Goal: Task Accomplishment & Management: Use online tool/utility

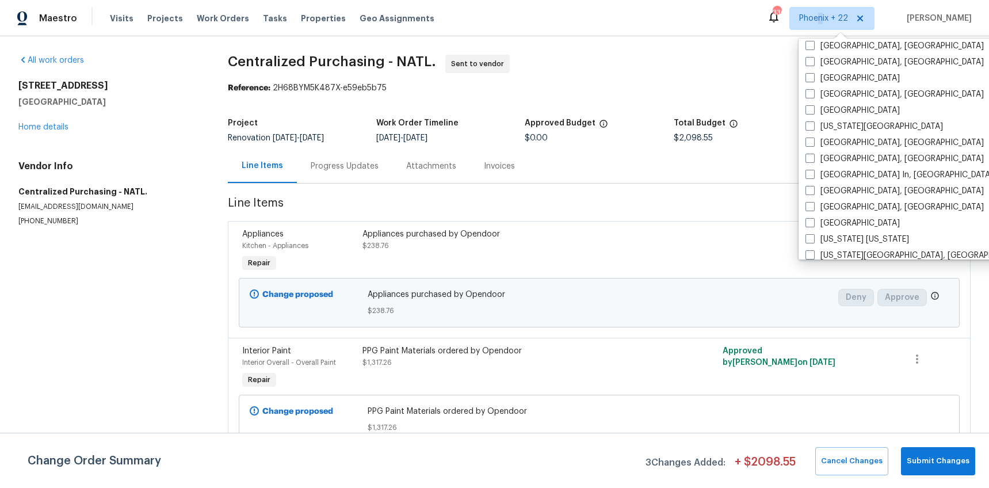
scroll to position [771, 0]
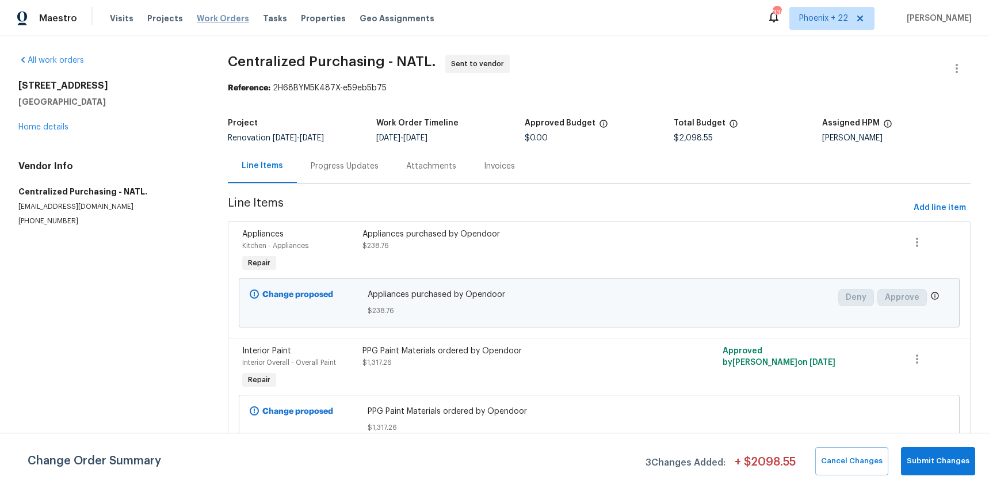
drag, startPoint x: 192, startPoint y: 22, endPoint x: 220, endPoint y: 17, distance: 28.6
click at [197, 21] on span "Work Orders" at bounding box center [223, 19] width 52 height 12
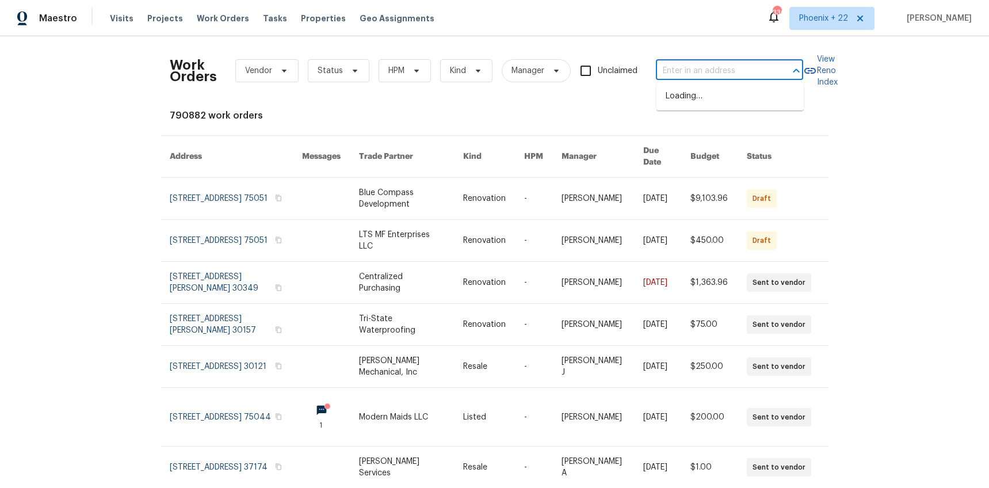
click at [680, 69] on input "text" at bounding box center [713, 71] width 115 height 18
paste input "[STREET_ADDRESS]"
type input "[STREET_ADDRESS]"
click at [691, 104] on li "[STREET_ADDRESS]" at bounding box center [730, 96] width 147 height 19
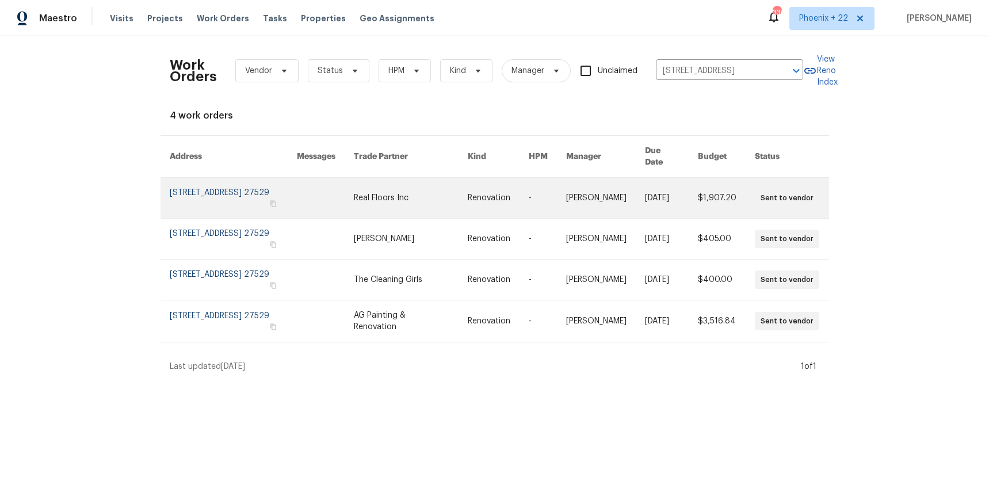
drag, startPoint x: 619, startPoint y: 144, endPoint x: 484, endPoint y: 194, distance: 143.7
click at [484, 194] on link at bounding box center [498, 198] width 61 height 40
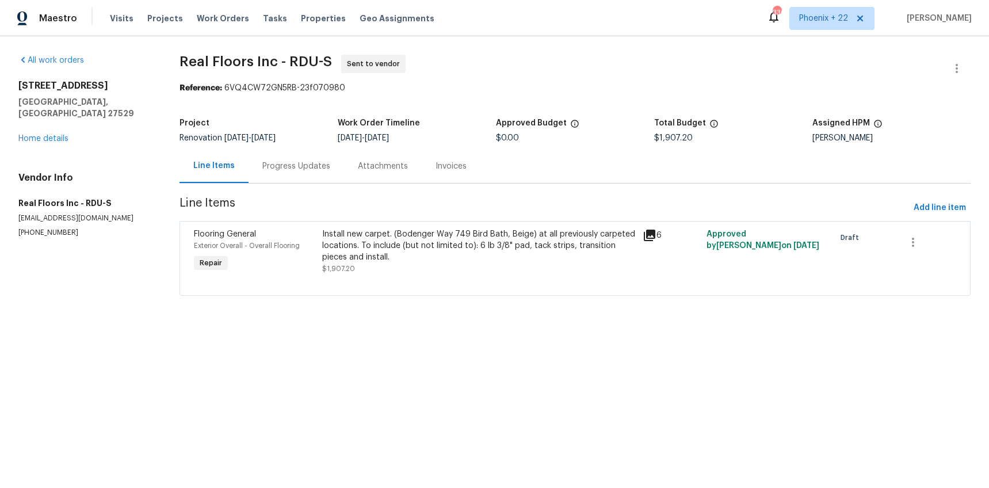
click at [59, 132] on div "[STREET_ADDRESS] Home details" at bounding box center [85, 112] width 134 height 64
click at [53, 135] on link "Home details" at bounding box center [43, 139] width 50 height 8
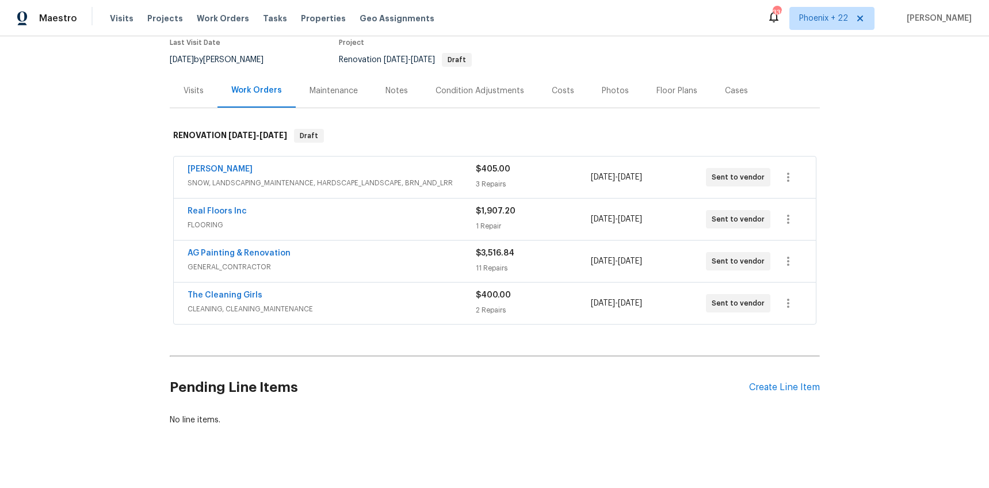
scroll to position [117, 0]
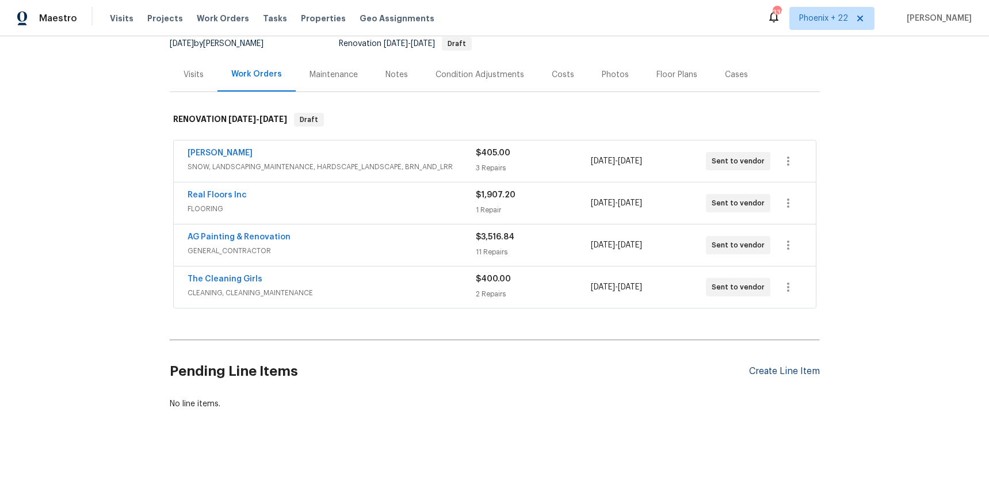
click at [754, 369] on div "Create Line Item" at bounding box center [784, 371] width 71 height 11
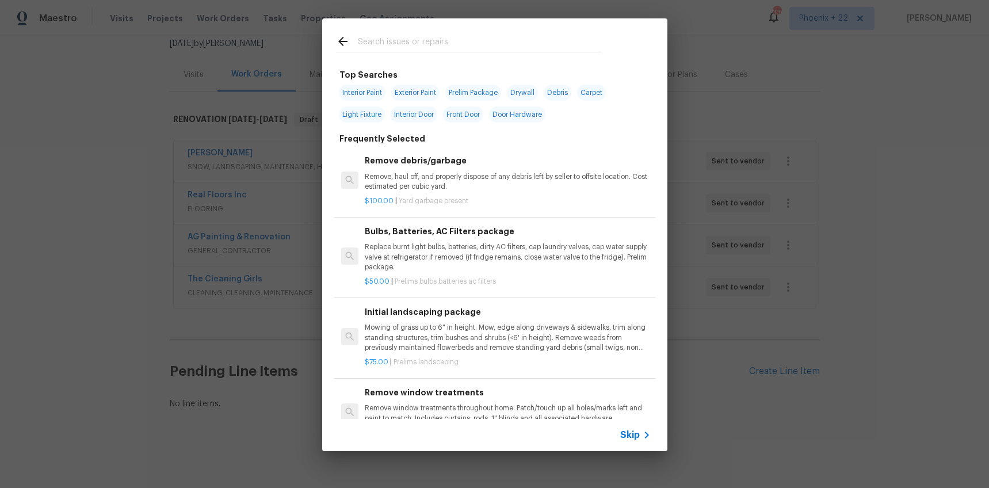
click at [409, 40] on input "text" at bounding box center [480, 43] width 244 height 17
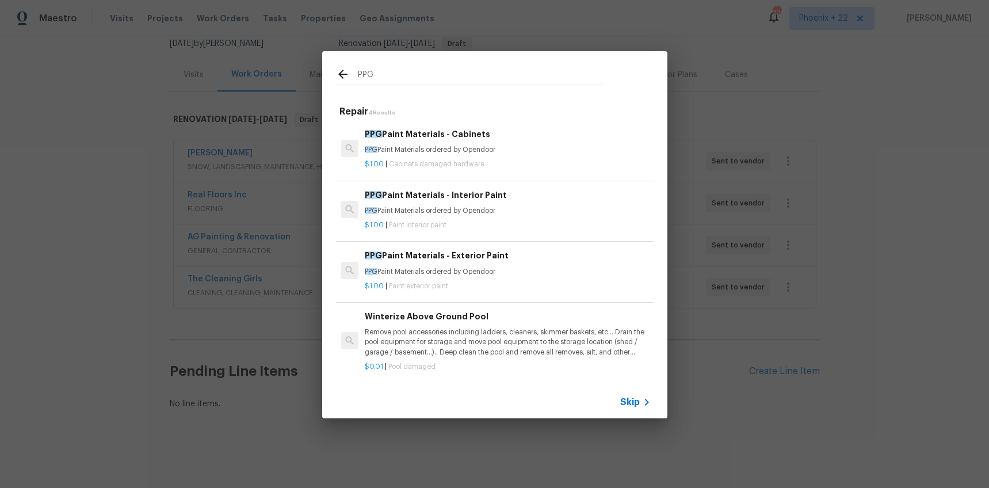
type input "PPG"
click at [481, 212] on p "PPG Paint Materials ordered by Opendoor" at bounding box center [508, 211] width 286 height 10
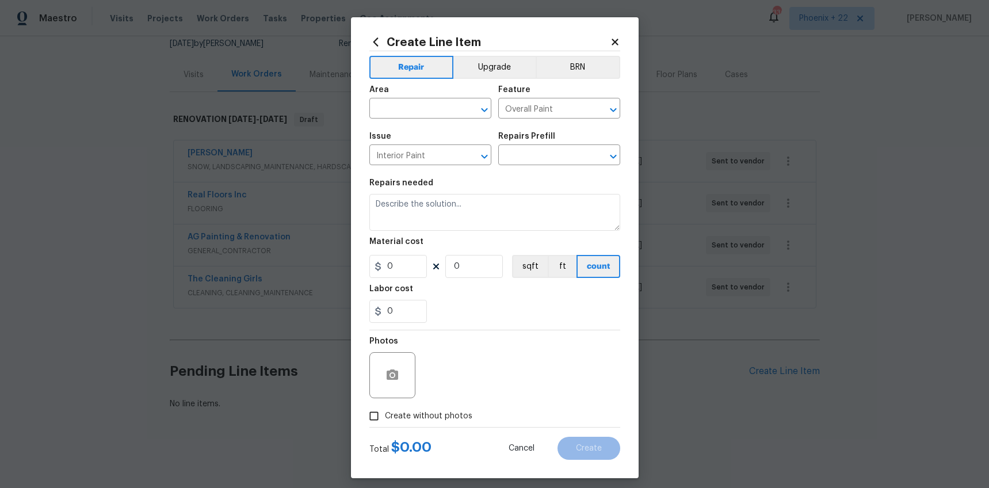
type input "PPG Paint Materials - Interior Paint $1.00"
type textarea "PPG Paint Materials ordered by Opendoor"
type input "1"
click at [419, 113] on input "text" at bounding box center [415, 110] width 90 height 18
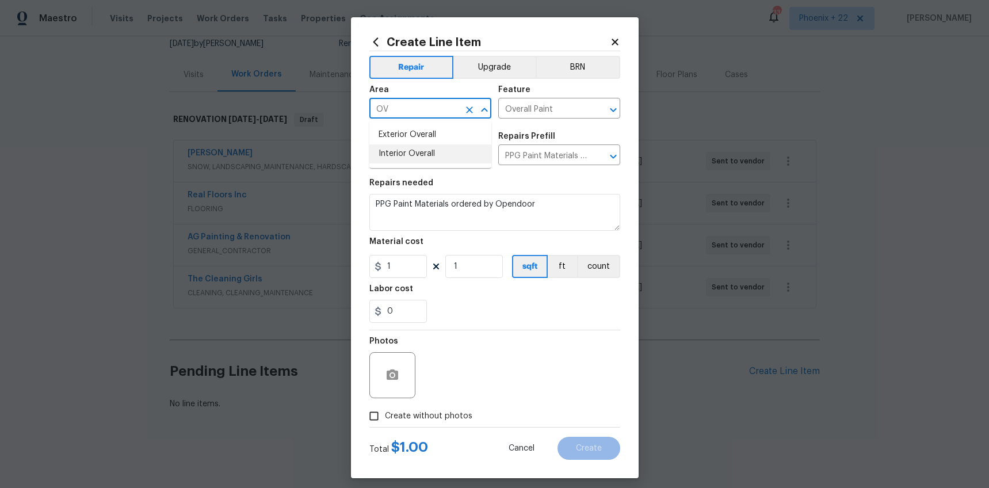
click at [432, 154] on li "Interior Overall" at bounding box center [431, 153] width 122 height 19
type input "Interior Overall"
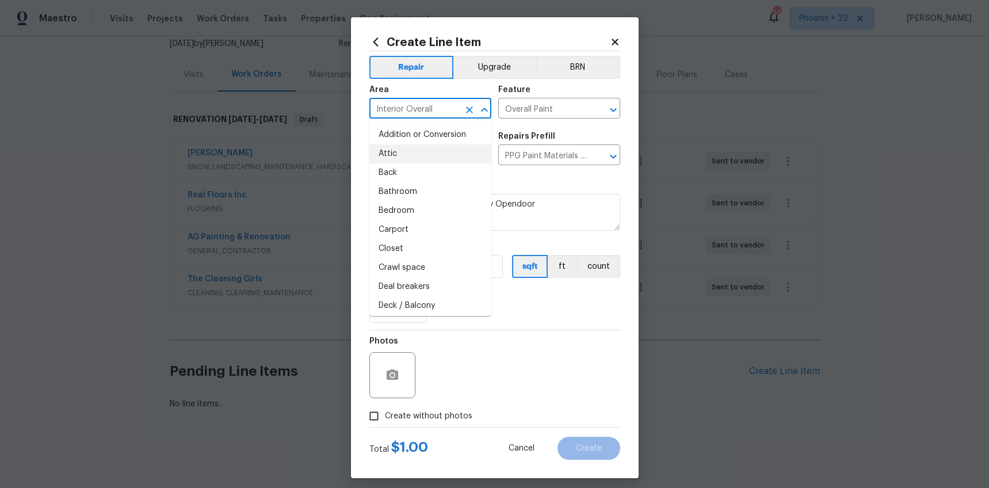
drag, startPoint x: 581, startPoint y: 284, endPoint x: 561, endPoint y: 285, distance: 20.2
click at [580, 284] on section "Repairs needed PPG Paint Materials ordered by Opendoor Material cost 1 1 sqft f…" at bounding box center [495, 251] width 251 height 158
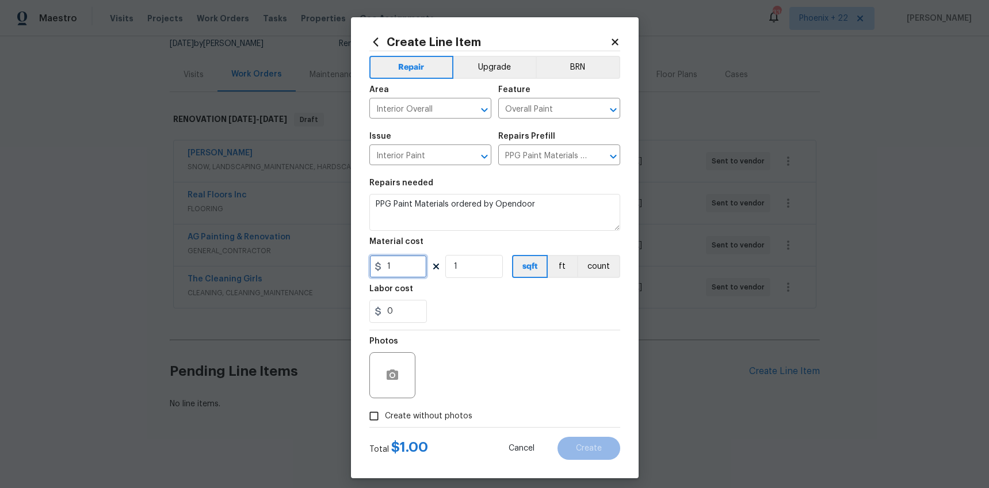
click at [370, 269] on input "1" at bounding box center [399, 266] width 58 height 23
type input "230.86"
click at [417, 419] on span "Create without photos" at bounding box center [428, 416] width 87 height 12
click at [385, 419] on input "Create without photos" at bounding box center [374, 416] width 22 height 22
checkbox input "true"
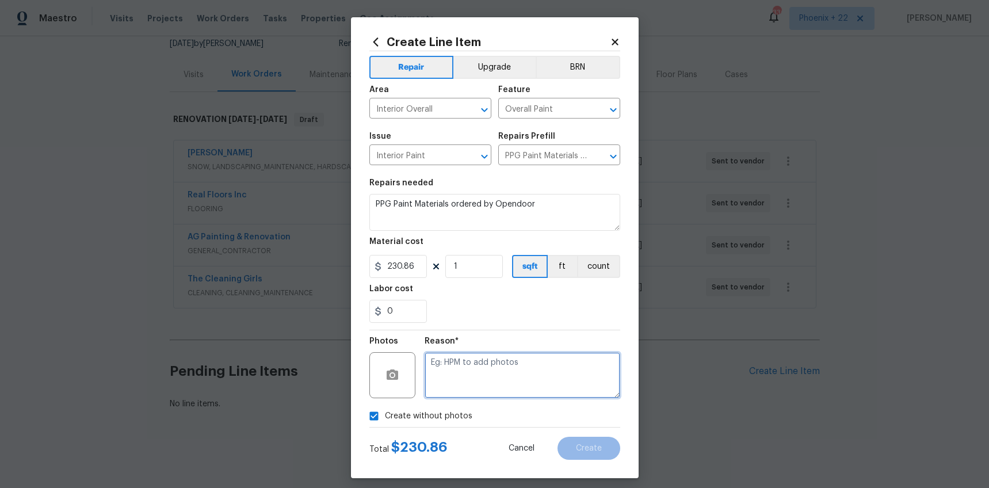
drag, startPoint x: 438, startPoint y: 407, endPoint x: 461, endPoint y: 383, distance: 33.0
click at [461, 383] on textarea at bounding box center [523, 375] width 196 height 46
type textarea "NA"
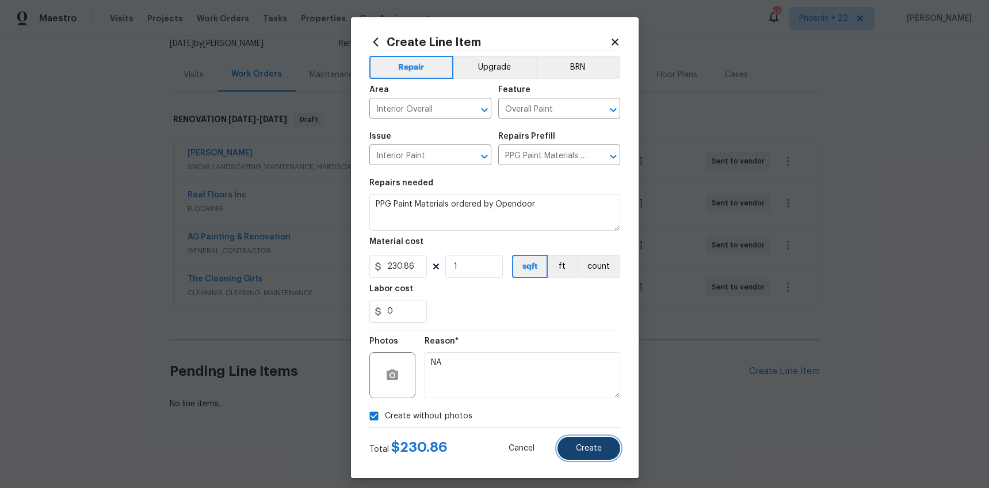
click at [577, 444] on span "Create" at bounding box center [589, 448] width 26 height 9
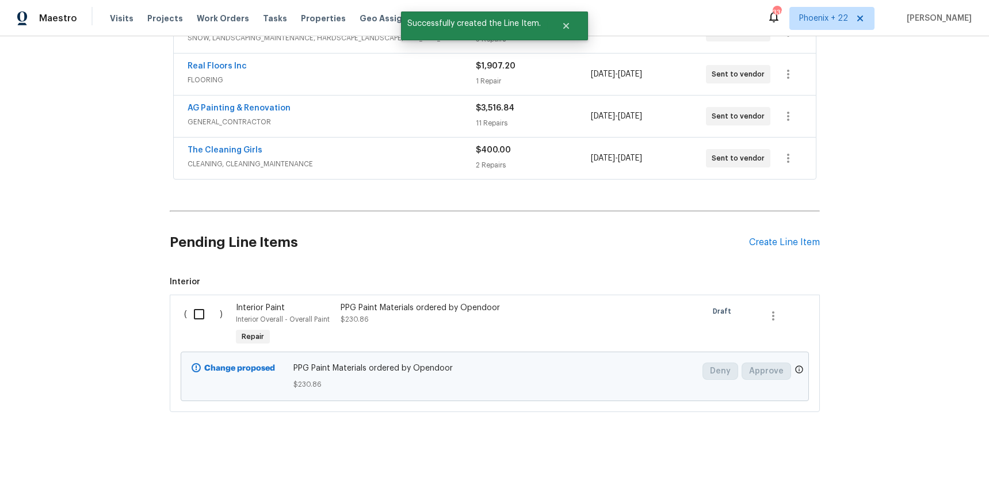
scroll to position [248, 0]
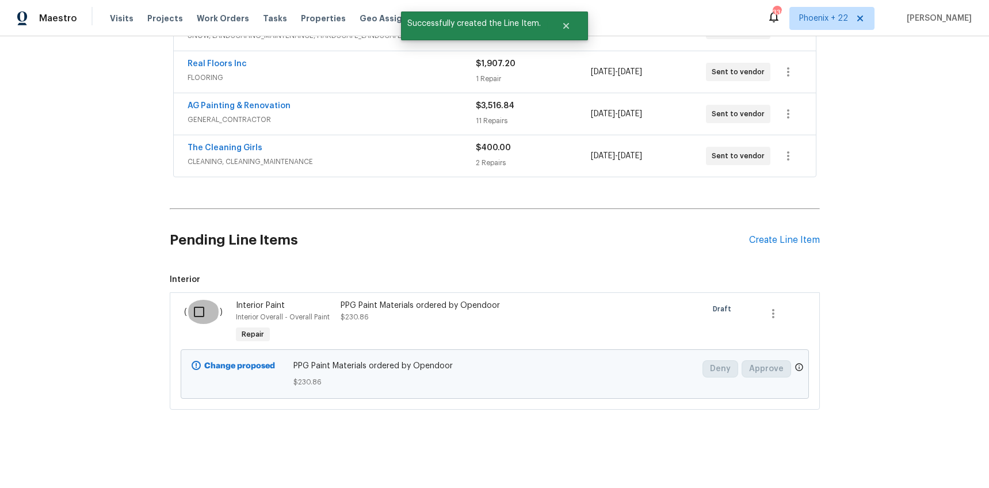
drag, startPoint x: 190, startPoint y: 321, endPoint x: 234, endPoint y: 328, distance: 44.9
click at [191, 321] on input "checkbox" at bounding box center [203, 312] width 33 height 24
checkbox input "true"
click at [908, 452] on span "Create Work Order" at bounding box center [923, 459] width 77 height 14
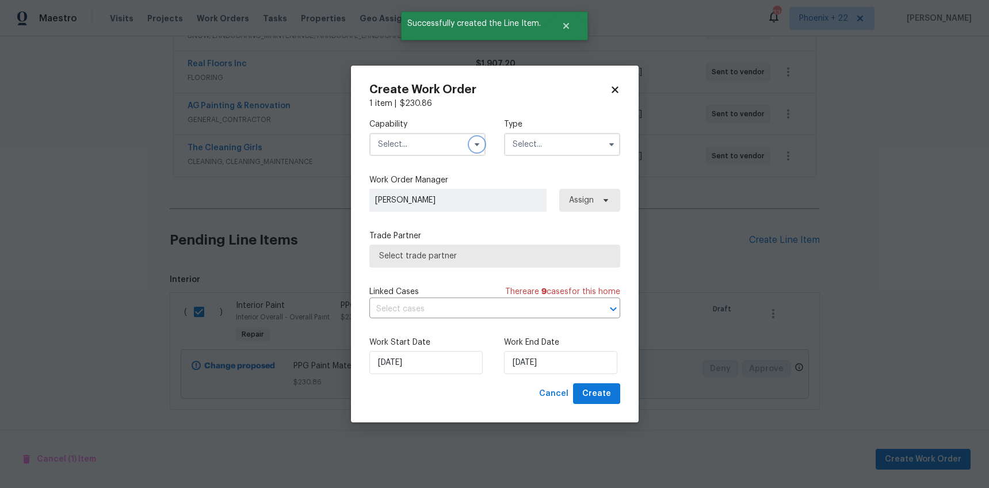
drag, startPoint x: 473, startPoint y: 149, endPoint x: 430, endPoint y: 215, distance: 79.0
click at [471, 150] on span at bounding box center [477, 144] width 17 height 17
click at [424, 146] on input "text" at bounding box center [428, 144] width 116 height 23
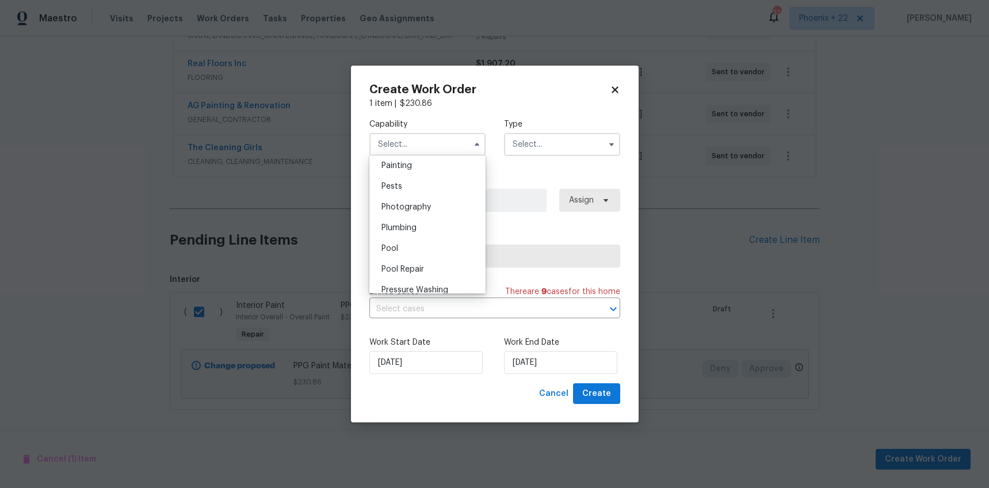
scroll to position [966, 0]
click at [409, 171] on span "Painting" at bounding box center [397, 170] width 31 height 8
type input "Painting"
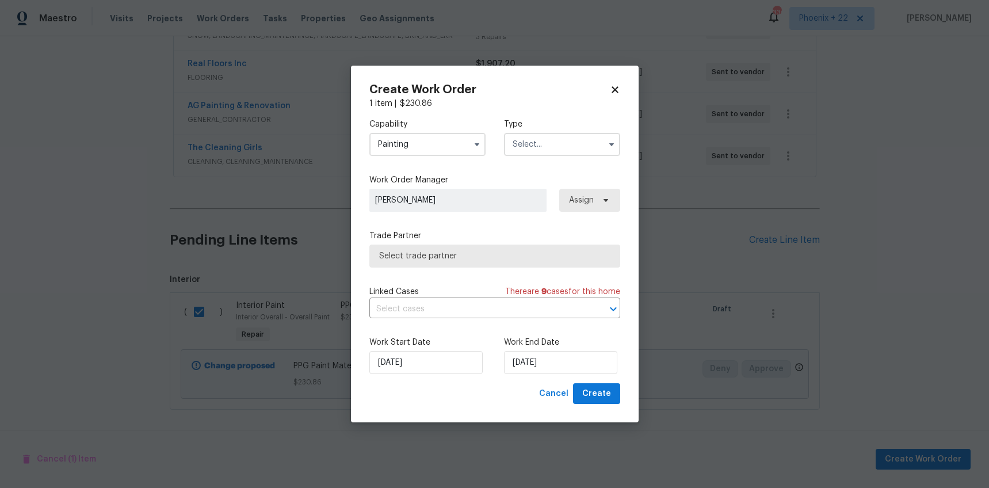
drag, startPoint x: 565, startPoint y: 144, endPoint x: 561, endPoint y: 154, distance: 10.6
click at [565, 147] on input "text" at bounding box center [562, 144] width 116 height 23
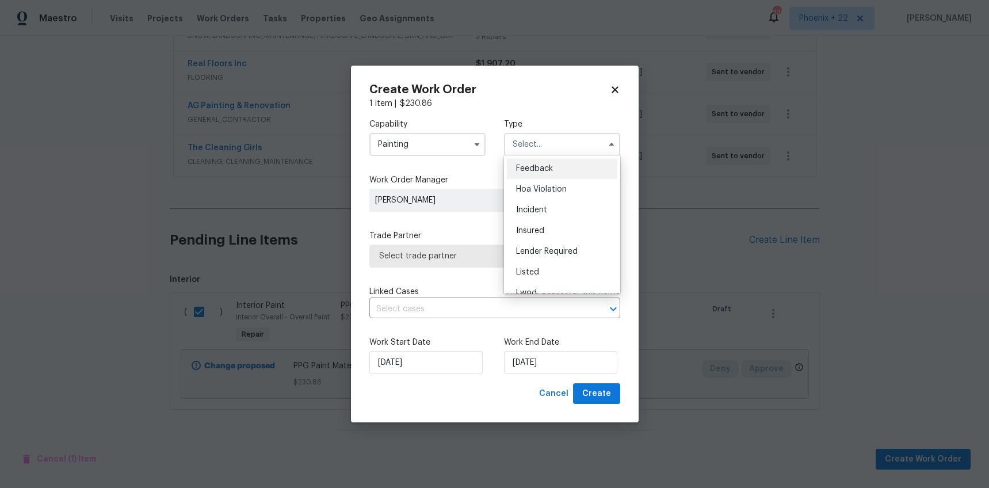
scroll to position [137, 0]
click at [549, 208] on div "Renovation" at bounding box center [562, 218] width 111 height 21
type input "Renovation"
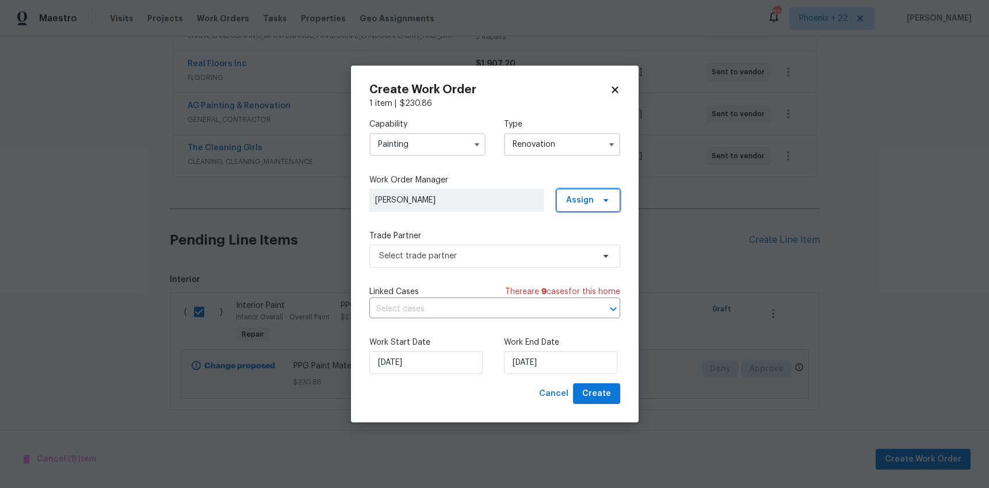
click at [596, 193] on span "Assign" at bounding box center [589, 200] width 64 height 23
drag, startPoint x: 587, startPoint y: 249, endPoint x: 526, endPoint y: 254, distance: 60.7
click at [586, 249] on div "Assign to me" at bounding box center [590, 249] width 50 height 12
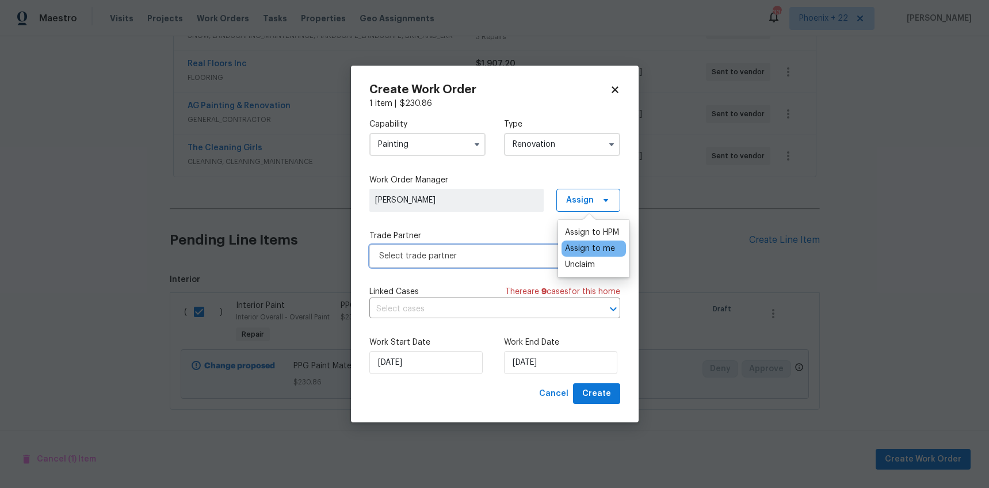
click at [466, 260] on span "Select trade partner" at bounding box center [486, 256] width 215 height 12
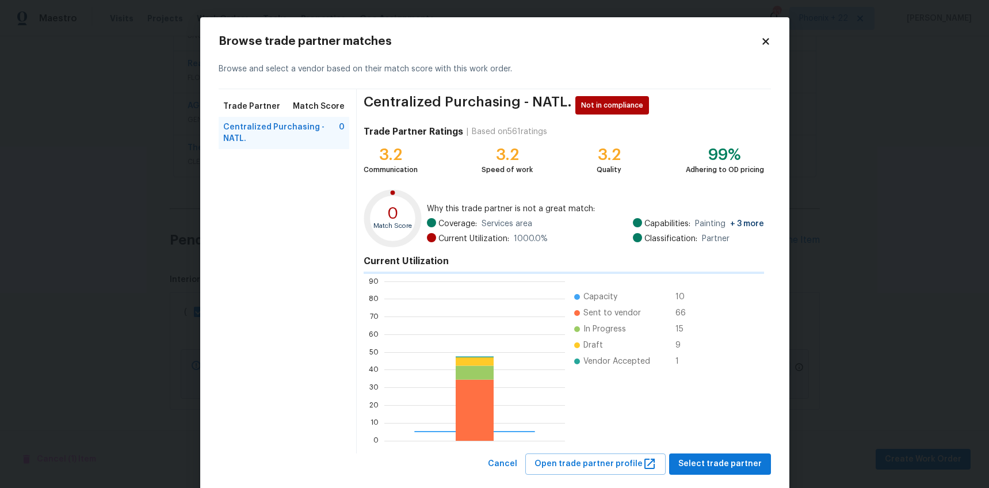
scroll to position [161, 178]
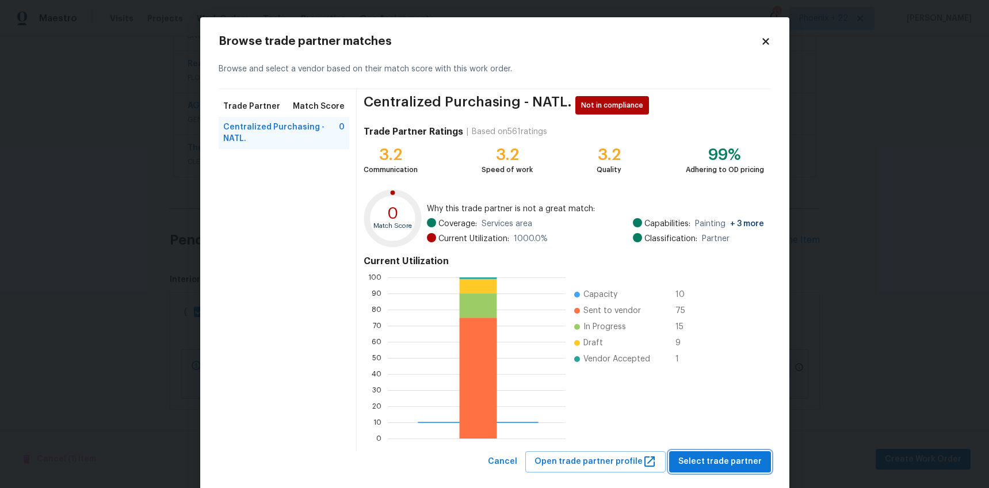
click at [731, 468] on span "Select trade partner" at bounding box center [720, 462] width 83 height 14
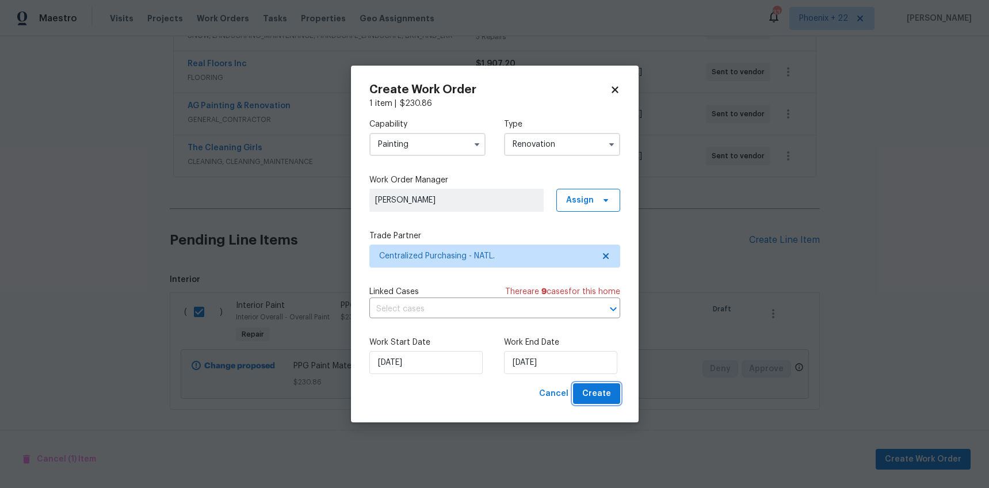
click at [576, 385] on button "Create" at bounding box center [596, 393] width 47 height 21
checkbox input "false"
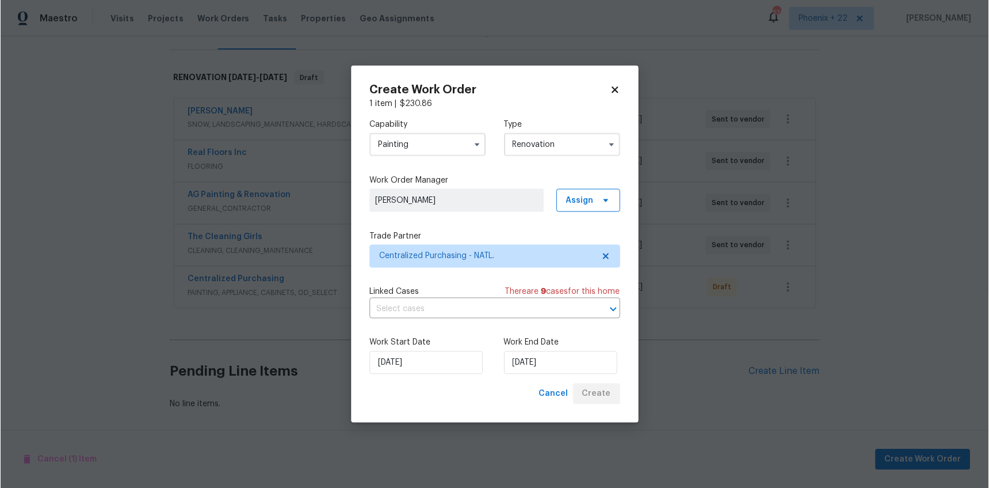
scroll to position [159, 0]
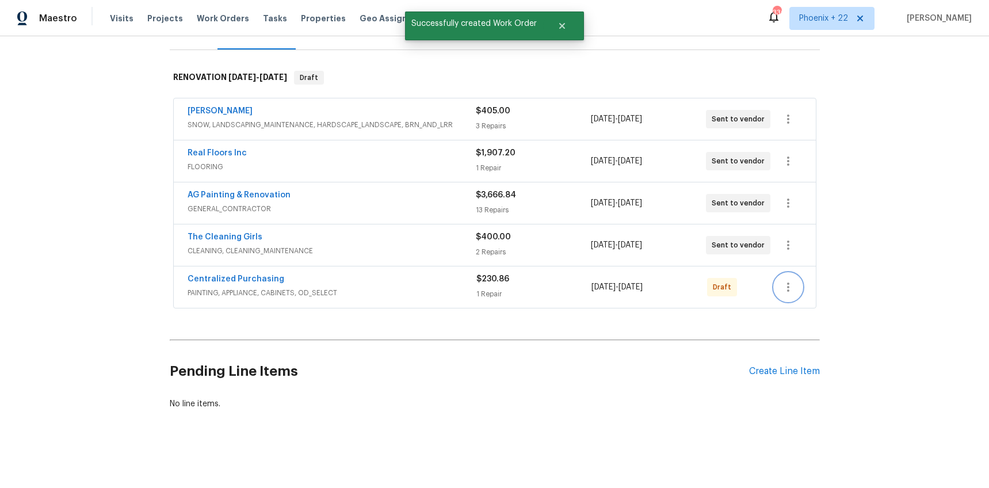
click at [797, 297] on button "button" at bounding box center [789, 287] width 28 height 28
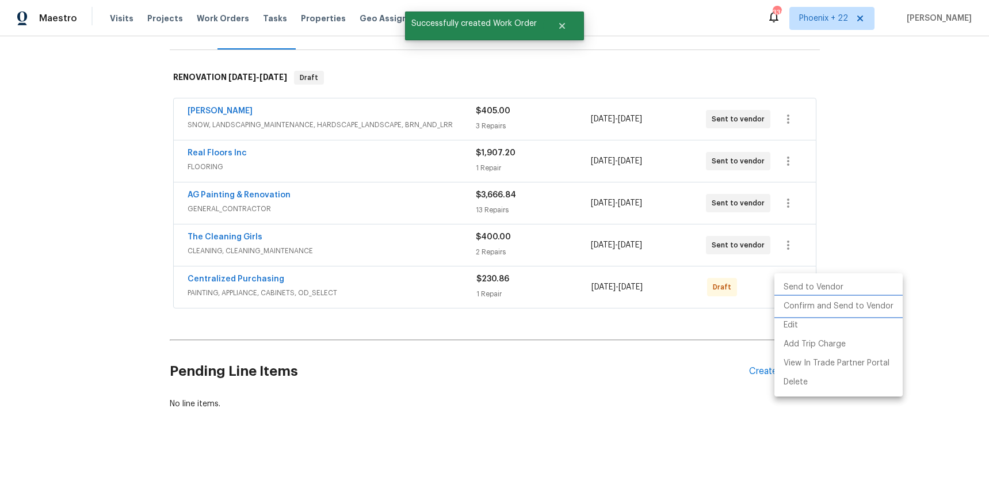
click at [798, 300] on li "Confirm and Send to Vendor" at bounding box center [839, 306] width 128 height 19
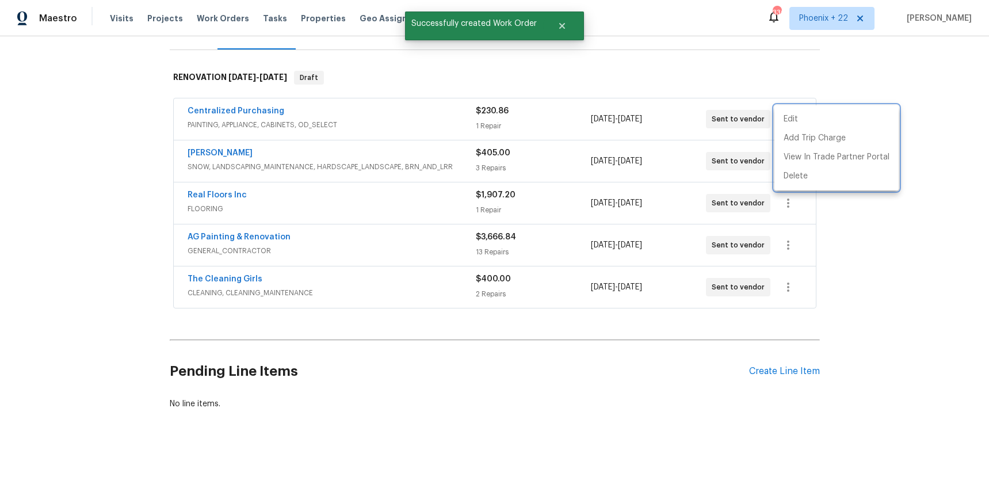
drag, startPoint x: 229, startPoint y: 125, endPoint x: 230, endPoint y: 113, distance: 11.6
click at [228, 124] on div at bounding box center [494, 244] width 989 height 488
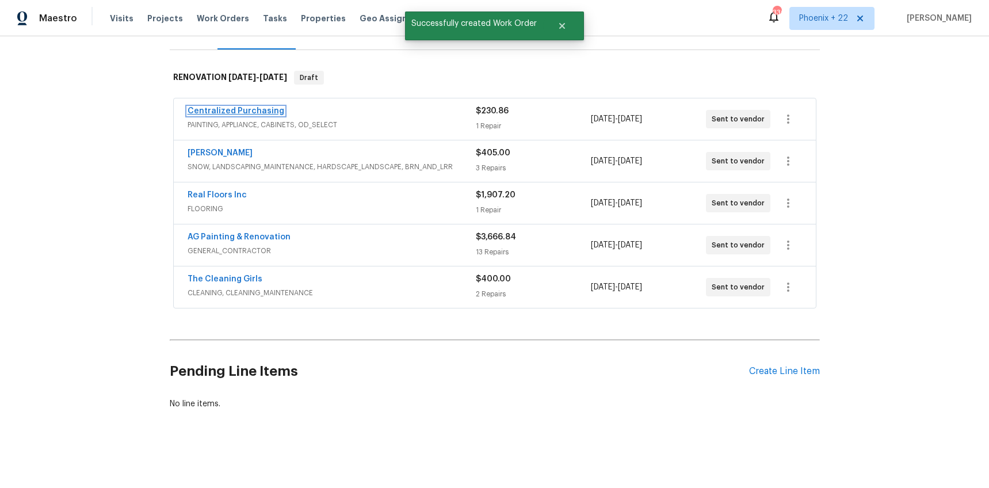
click at [230, 112] on link "Centralized Purchasing" at bounding box center [236, 111] width 97 height 8
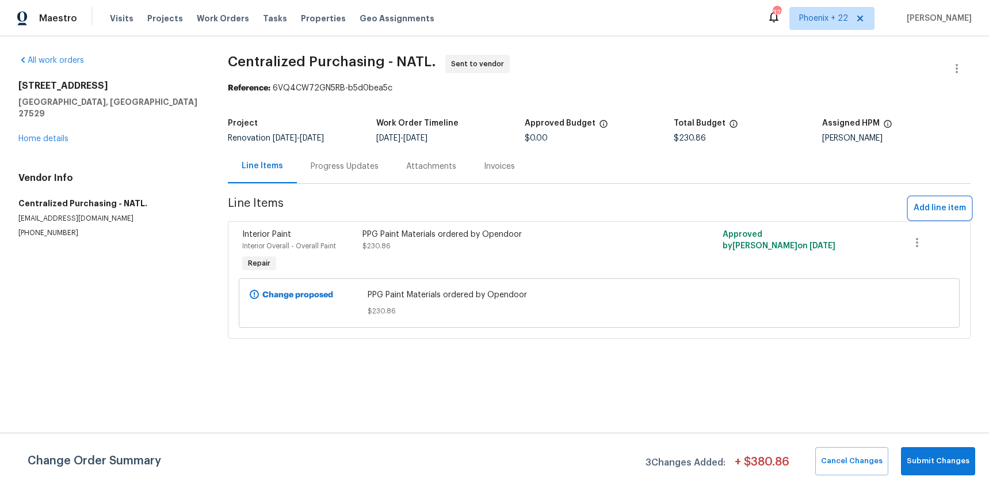
click at [934, 213] on span "Add line item" at bounding box center [940, 208] width 52 height 14
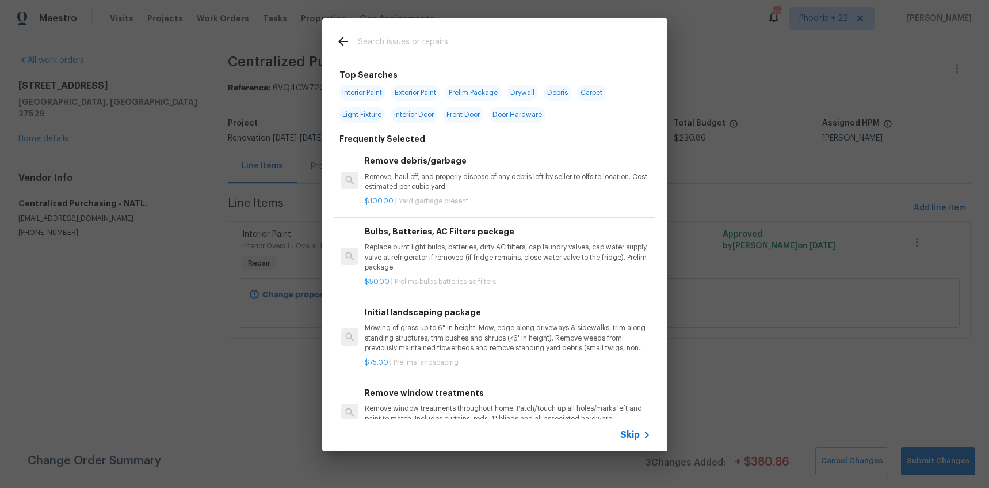
click at [510, 49] on input "text" at bounding box center [480, 43] width 244 height 17
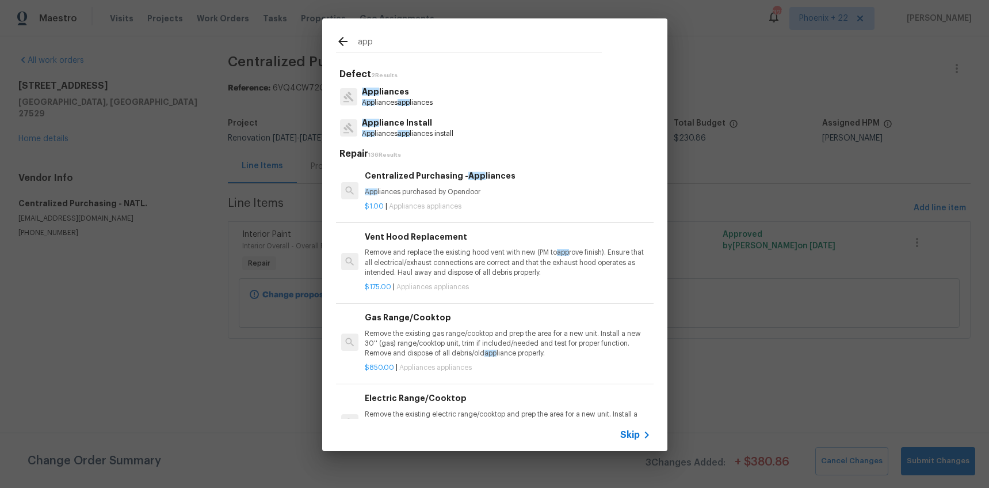
type input "app"
click at [497, 193] on p "App liances purchased by Opendoor" at bounding box center [508, 192] width 286 height 10
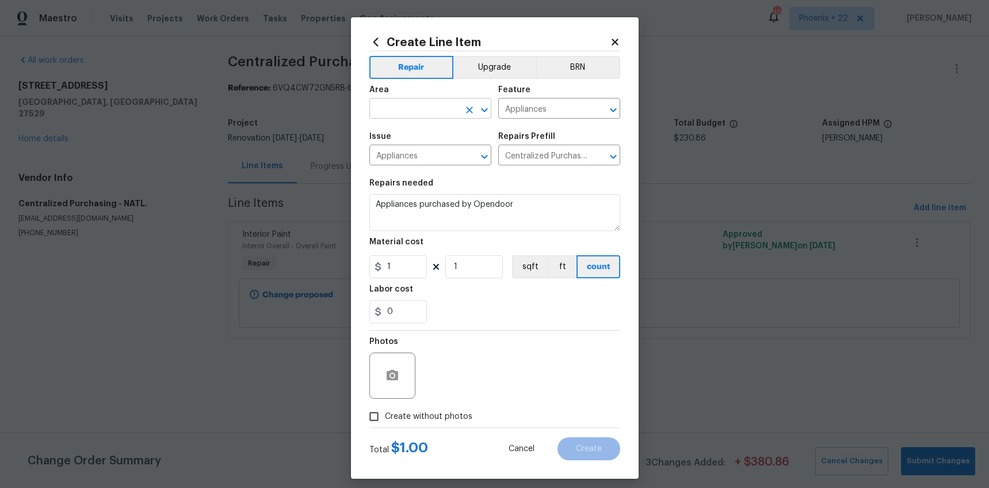
click at [398, 106] on input "text" at bounding box center [415, 110] width 90 height 18
click at [395, 136] on li "Kitchen" at bounding box center [431, 134] width 122 height 19
type input "Kitchen"
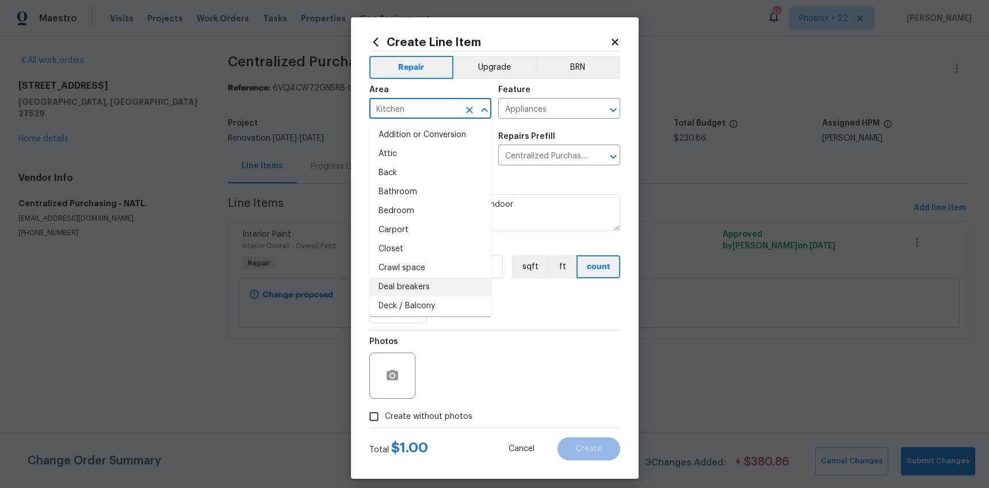
drag, startPoint x: 533, startPoint y: 336, endPoint x: 428, endPoint y: 291, distance: 113.8
click at [531, 335] on div "Photos" at bounding box center [495, 367] width 251 height 75
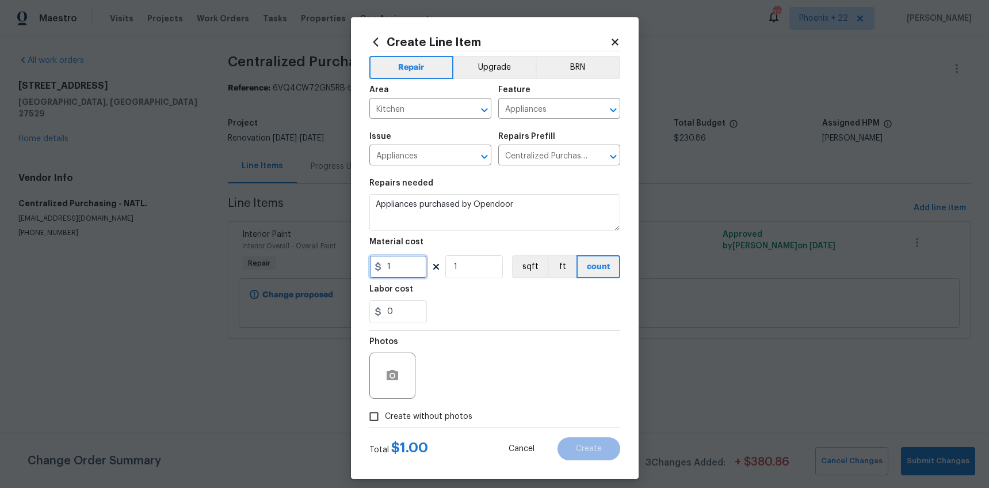
drag, startPoint x: 403, startPoint y: 271, endPoint x: 390, endPoint y: 269, distance: 13.3
click at [390, 269] on input "1" at bounding box center [399, 266] width 58 height 23
type input "683.96"
drag, startPoint x: 421, startPoint y: 408, endPoint x: 435, endPoint y: 405, distance: 14.2
click at [421, 408] on label "Create without photos" at bounding box center [417, 416] width 109 height 22
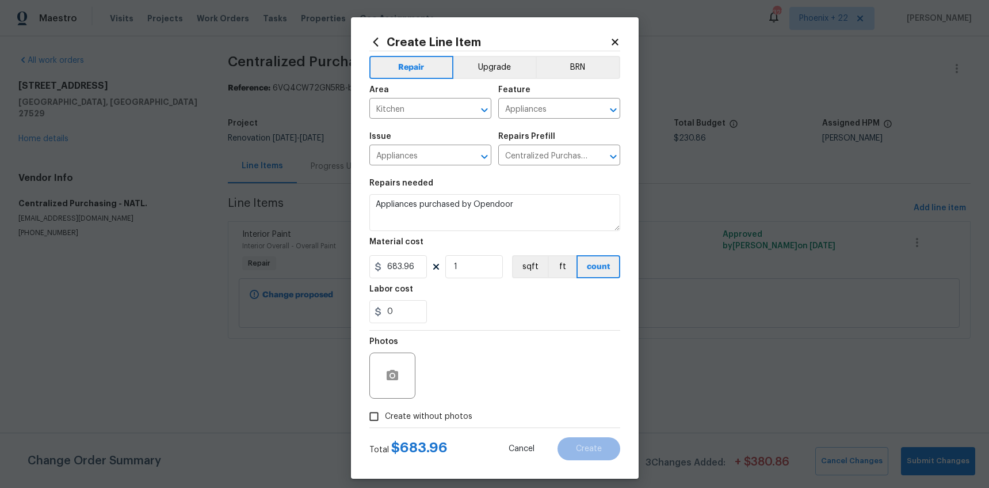
click at [385, 408] on input "Create without photos" at bounding box center [374, 416] width 22 height 22
checkbox input "true"
click at [443, 399] on div "Reason*" at bounding box center [523, 367] width 196 height 75
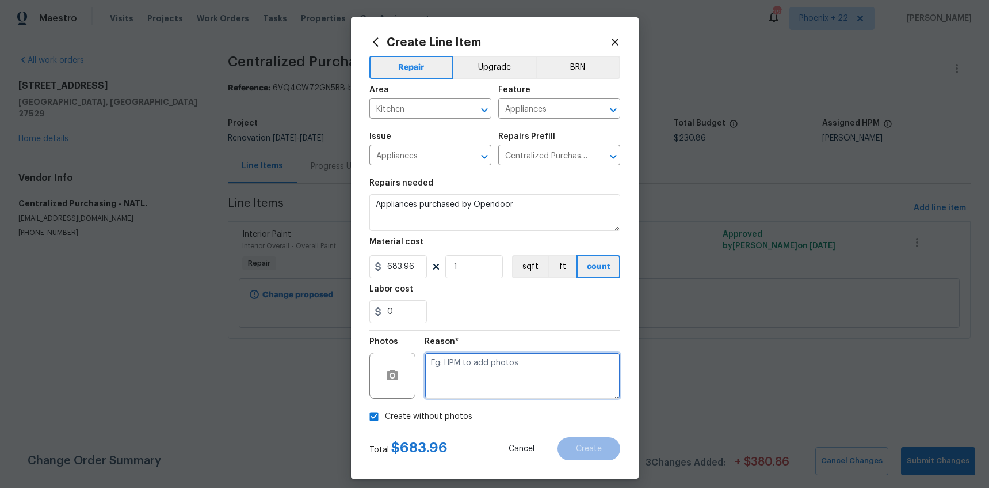
click at [446, 390] on textarea at bounding box center [523, 375] width 196 height 46
type textarea "NA"
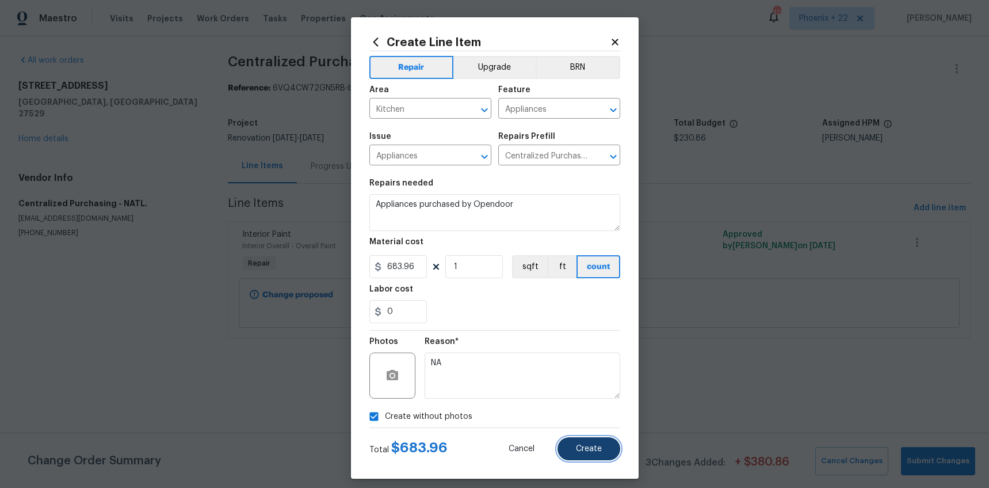
click at [578, 457] on button "Create" at bounding box center [589, 448] width 63 height 23
